Goal: Browse casually: Explore the website without a specific task or goal

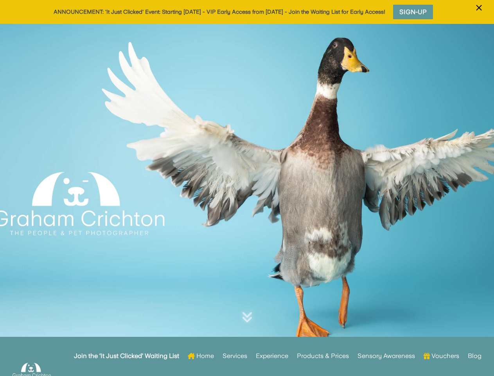
click at [247, 188] on div at bounding box center [247, 193] width 494 height 338
click at [479, 13] on span "×" at bounding box center [479, 7] width 7 height 15
click at [247, 200] on div at bounding box center [247, 192] width 494 height 338
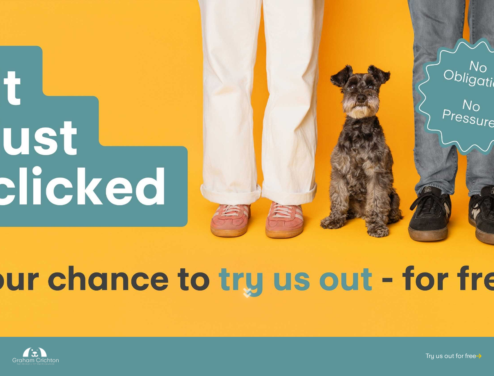
click at [247, 188] on div at bounding box center [247, 169] width 494 height 338
